Goal: Check status: Check status

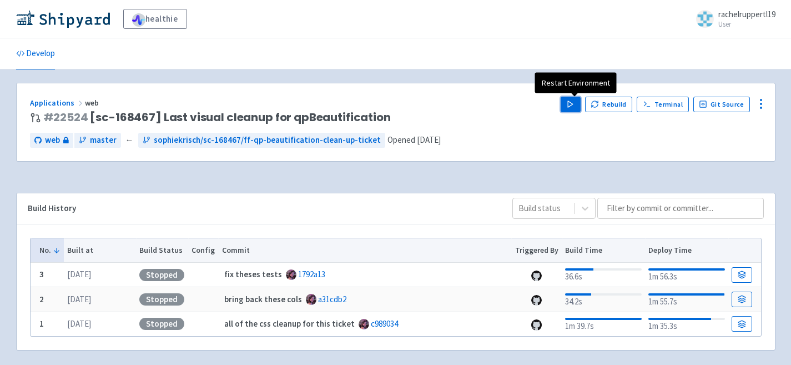
click at [580, 102] on button "Play" at bounding box center [571, 105] width 20 height 16
click at [573, 103] on polygon "button" at bounding box center [570, 104] width 5 height 6
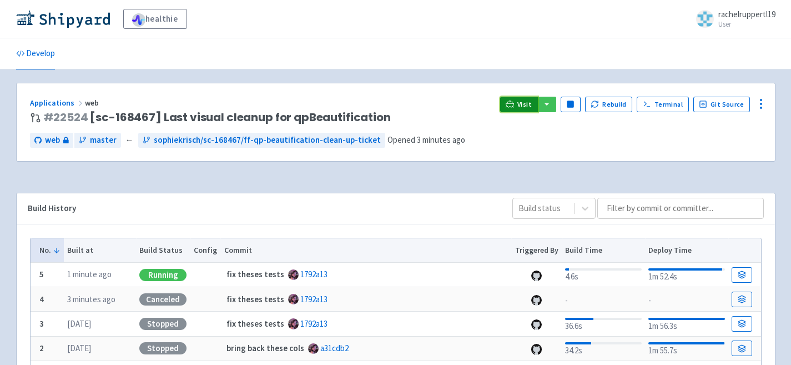
click at [529, 101] on span "Visit" at bounding box center [525, 104] width 14 height 9
